Goal: Task Accomplishment & Management: Manage account settings

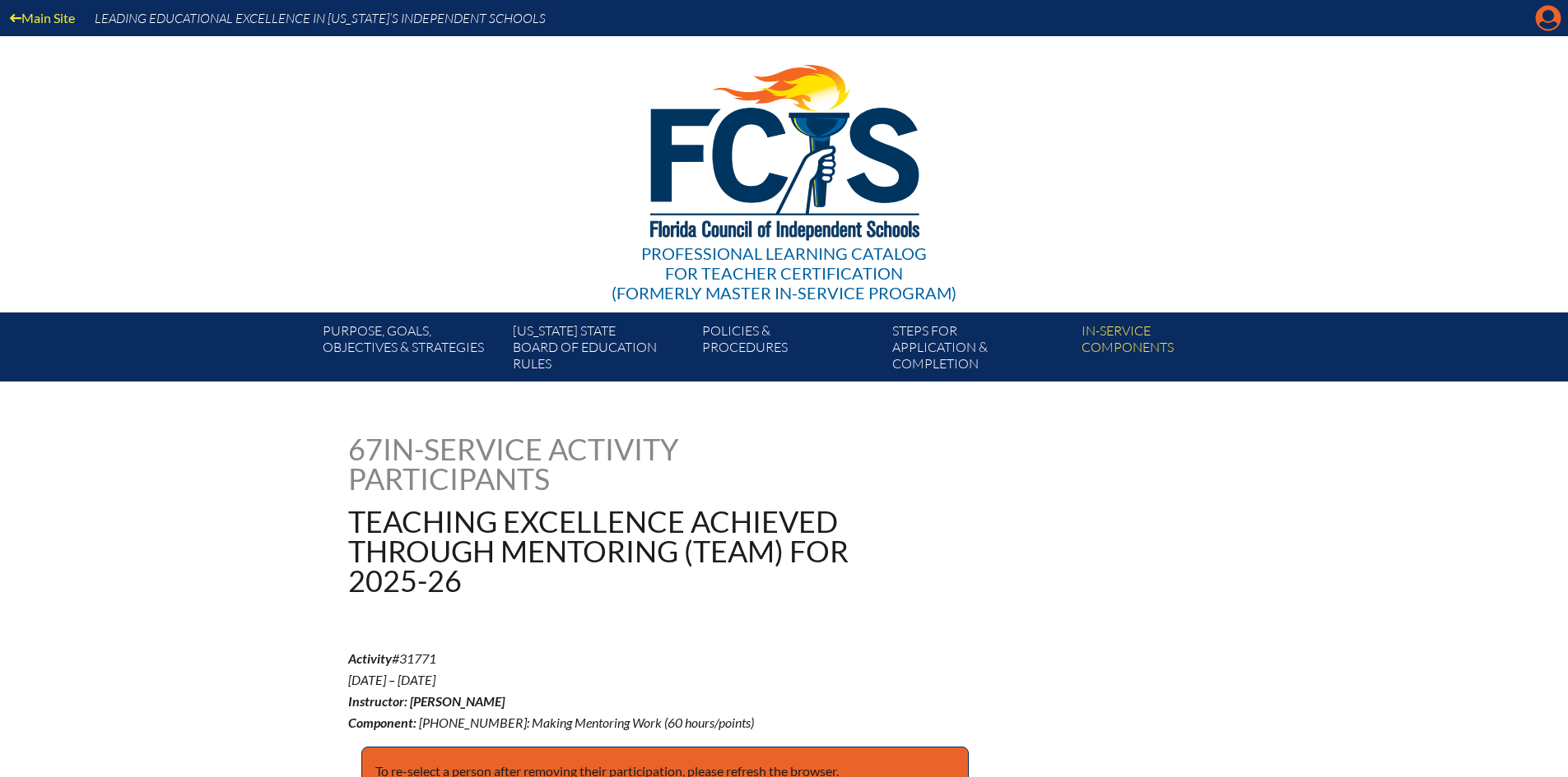
click at [1543, 21] on icon "Manage account" at bounding box center [1547, 18] width 26 height 26
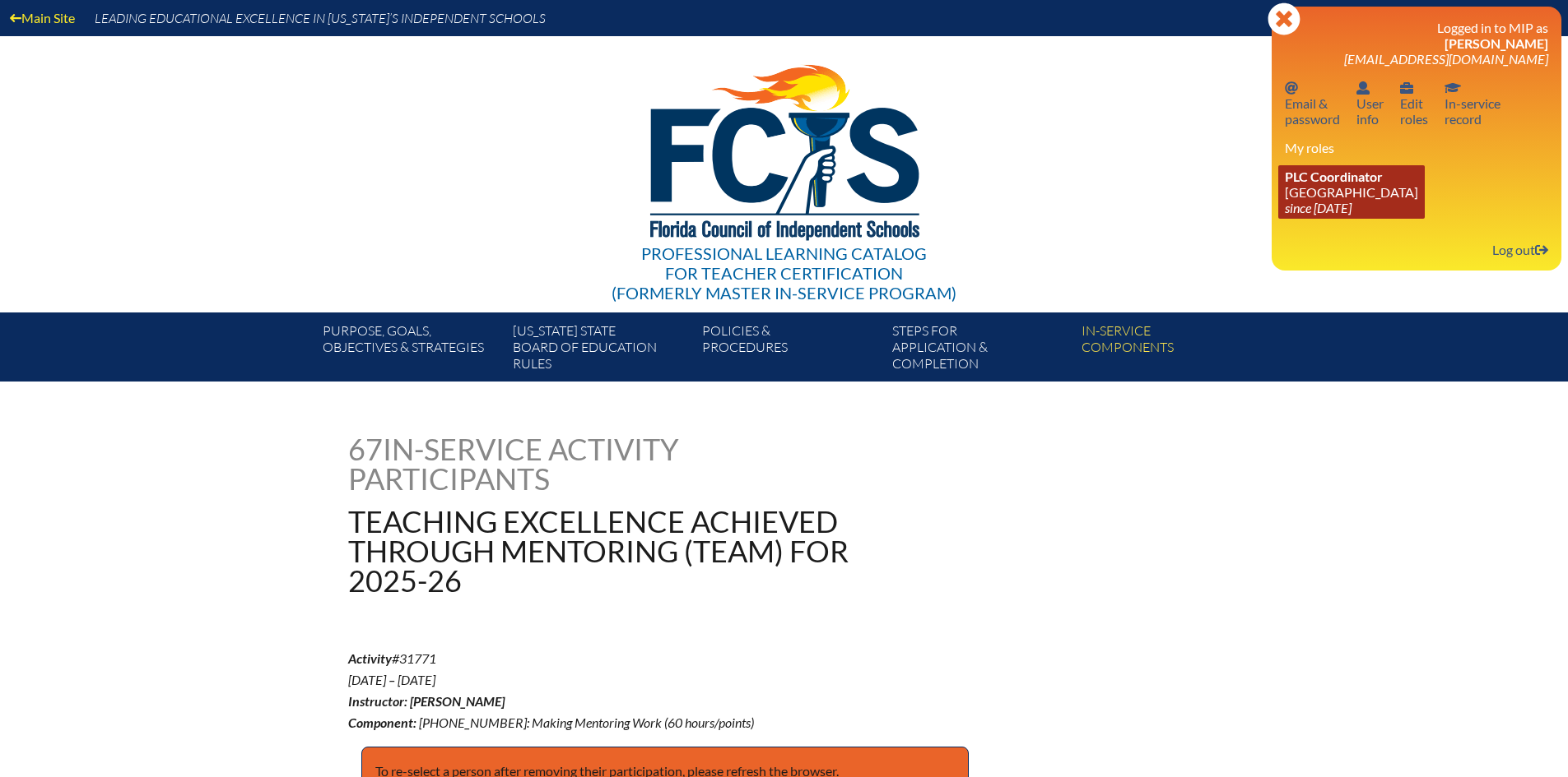
click at [1352, 188] on link "PLC Coordinator Pine Crest School since 2016 Aug 15" at bounding box center [1351, 192] width 147 height 54
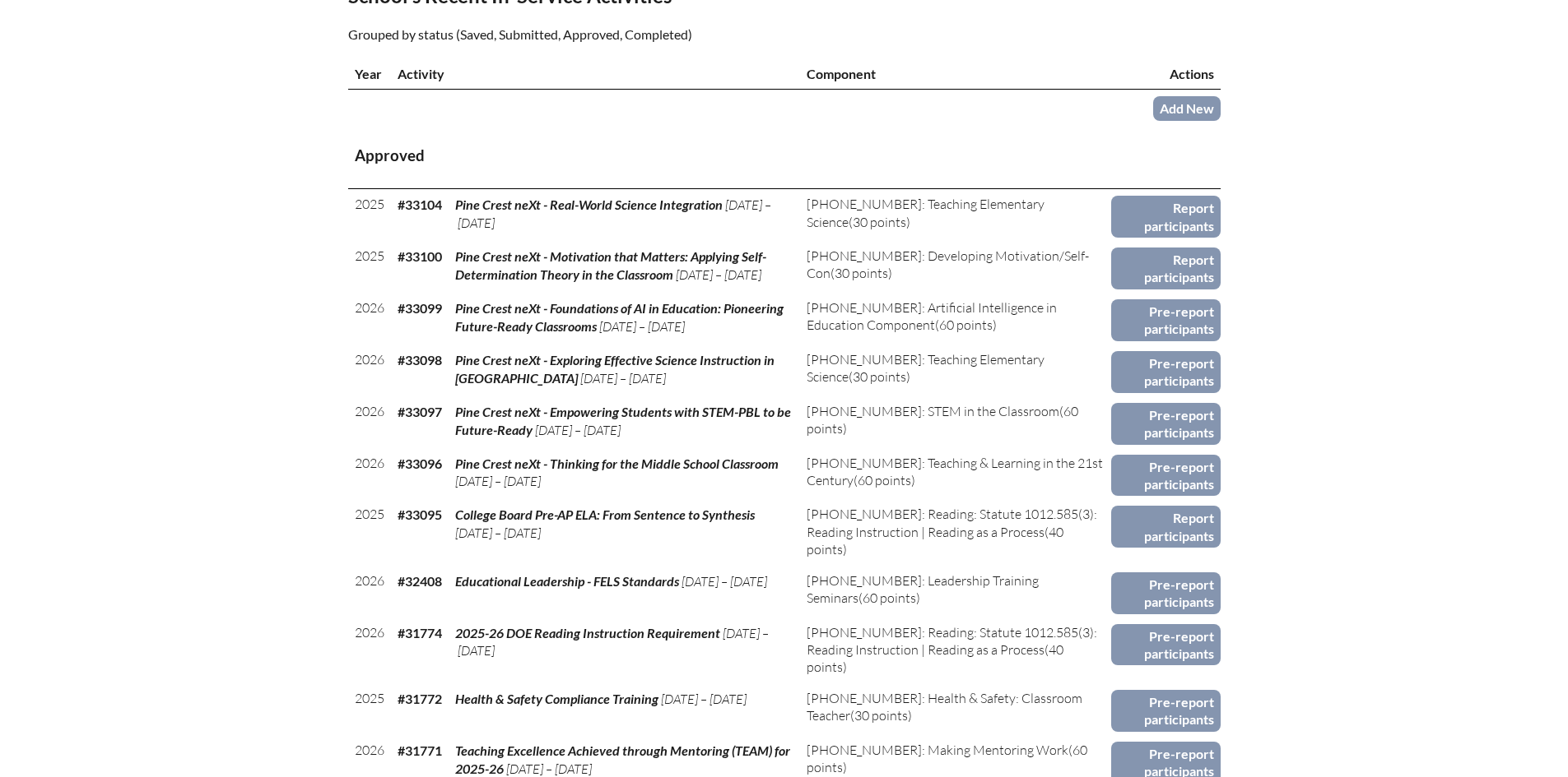
scroll to position [987, 0]
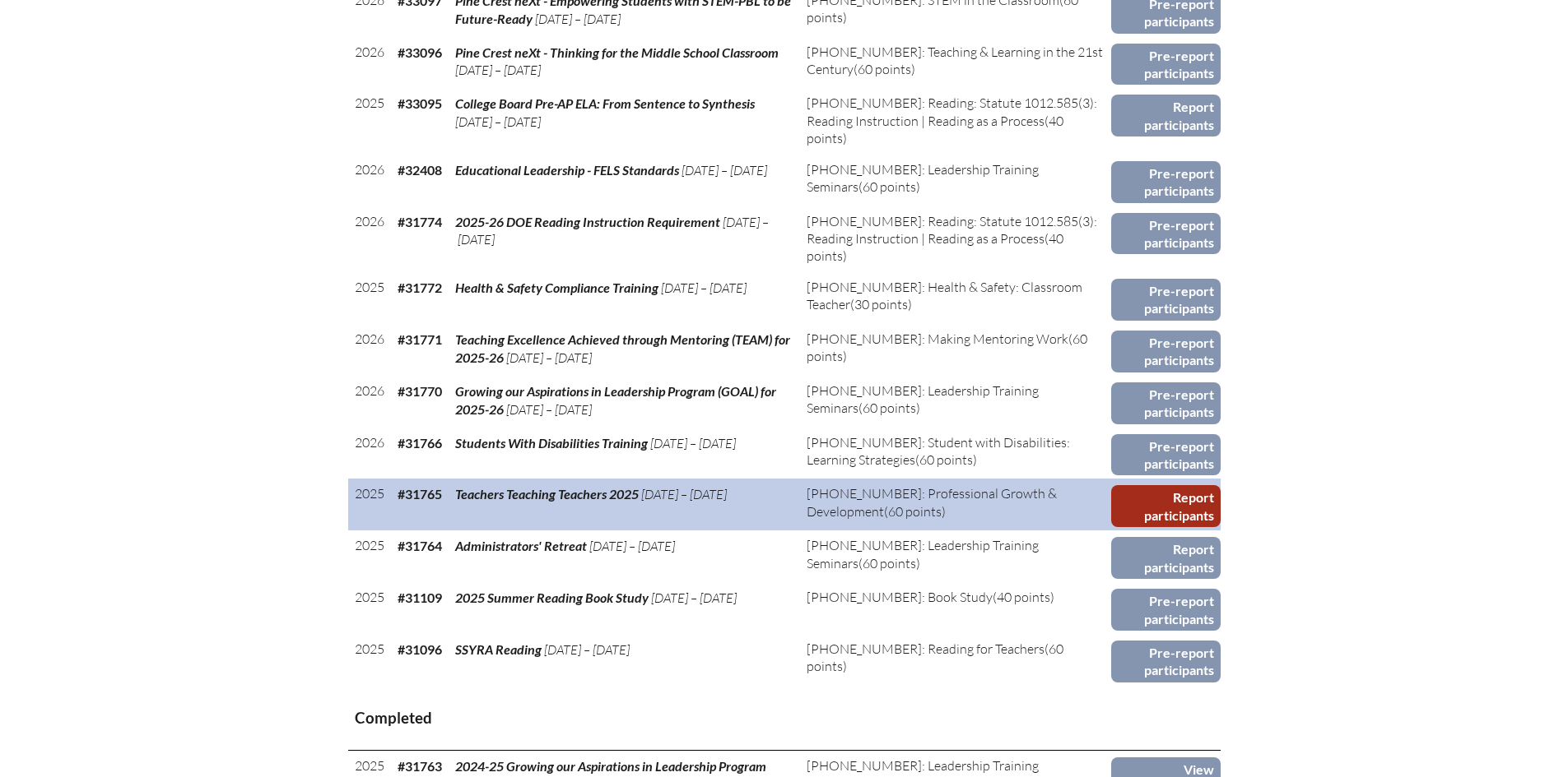
click at [1173, 496] on link "Report participants" at bounding box center [1166, 506] width 109 height 42
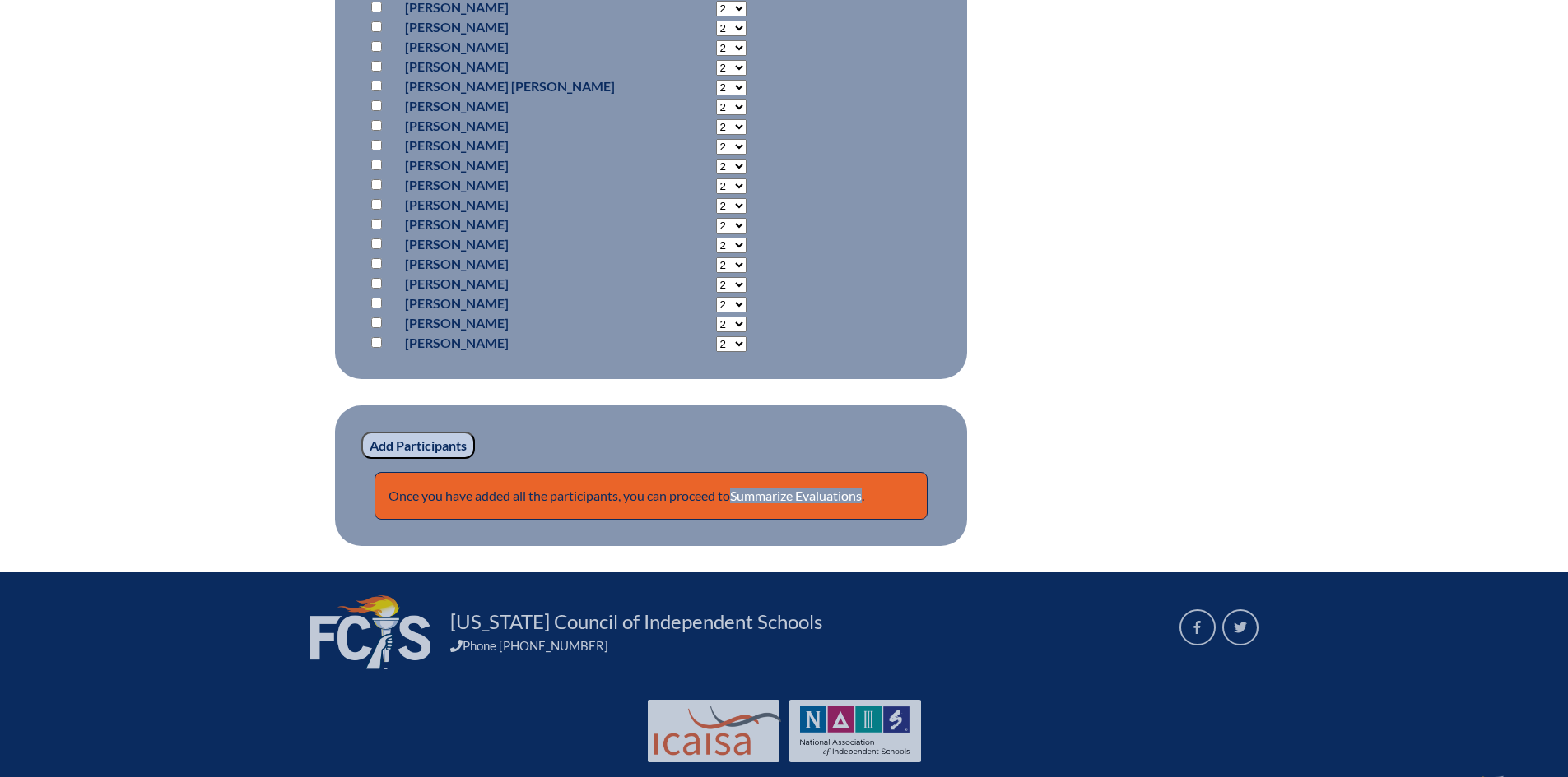
scroll to position [13418, 0]
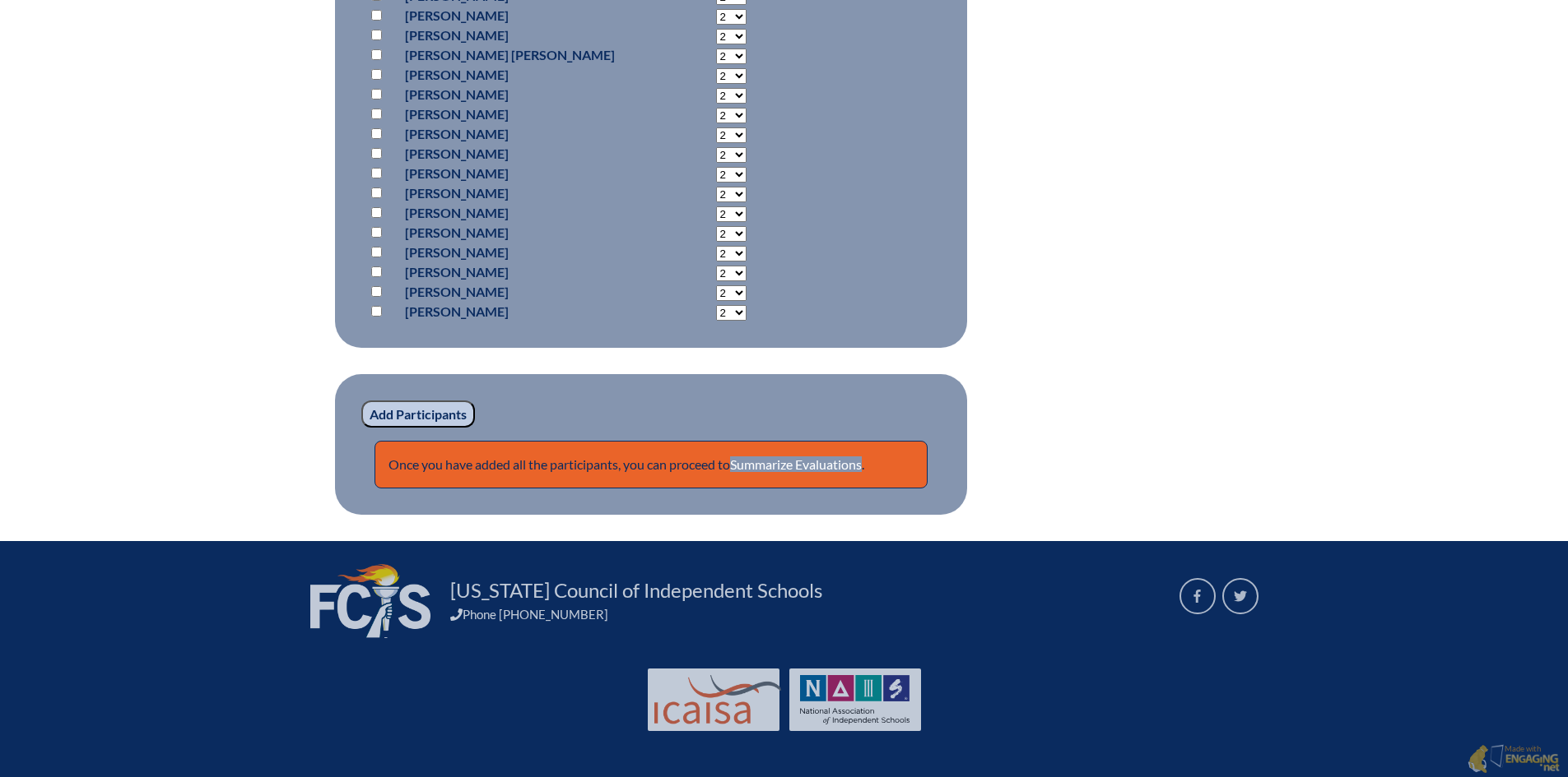
click at [372, 286] on input "checkbox" at bounding box center [376, 292] width 11 height 11
checkbox input "true"
click at [643, 384] on fieldset "Add Participants Once you have added all the participants, you can proceed to S…" at bounding box center [651, 445] width 632 height 141
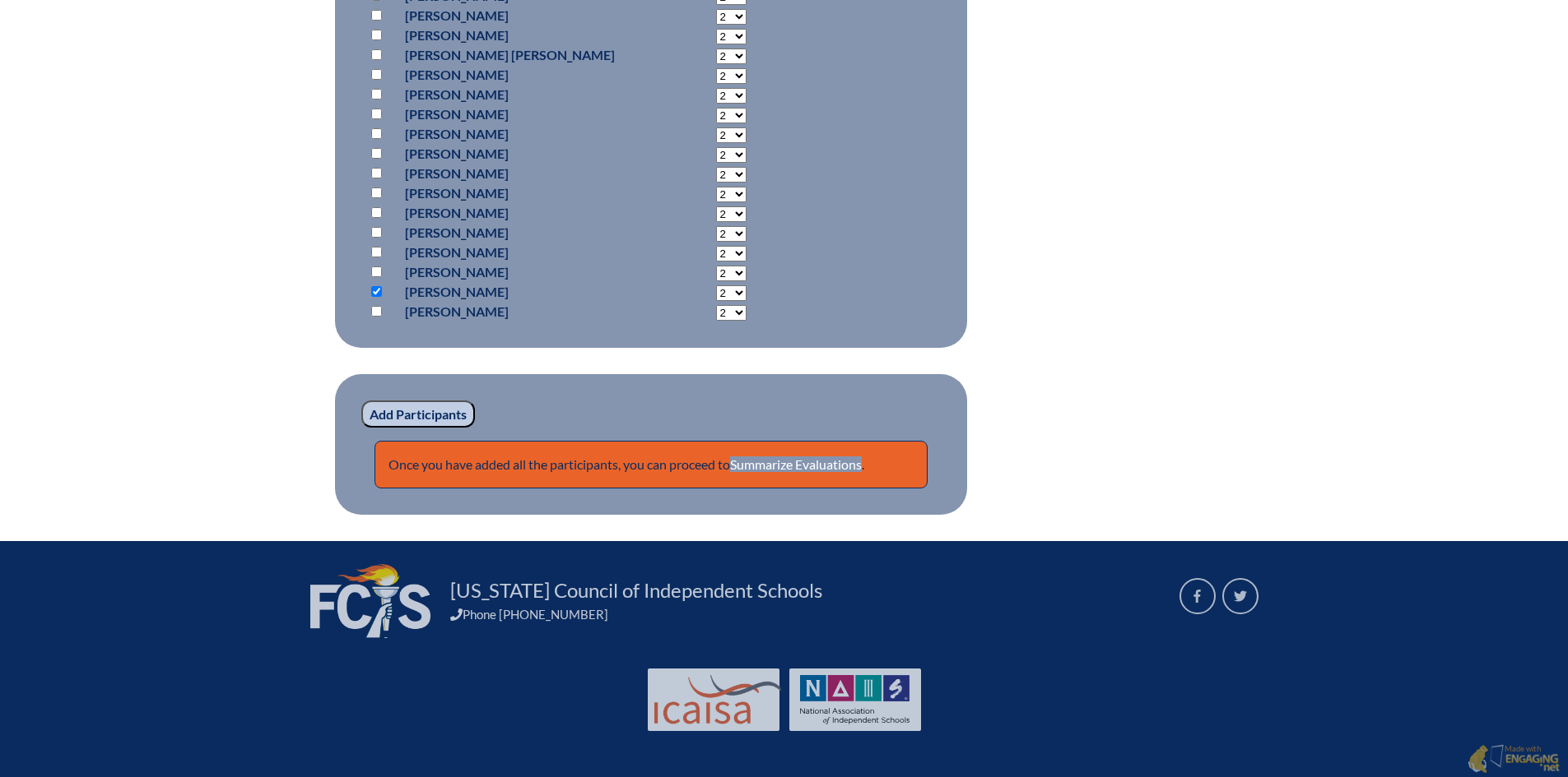
select select "6"
click at [411, 416] on input "Add Participants" at bounding box center [417, 414] width 114 height 28
